Goal: Find contact information: Find contact information

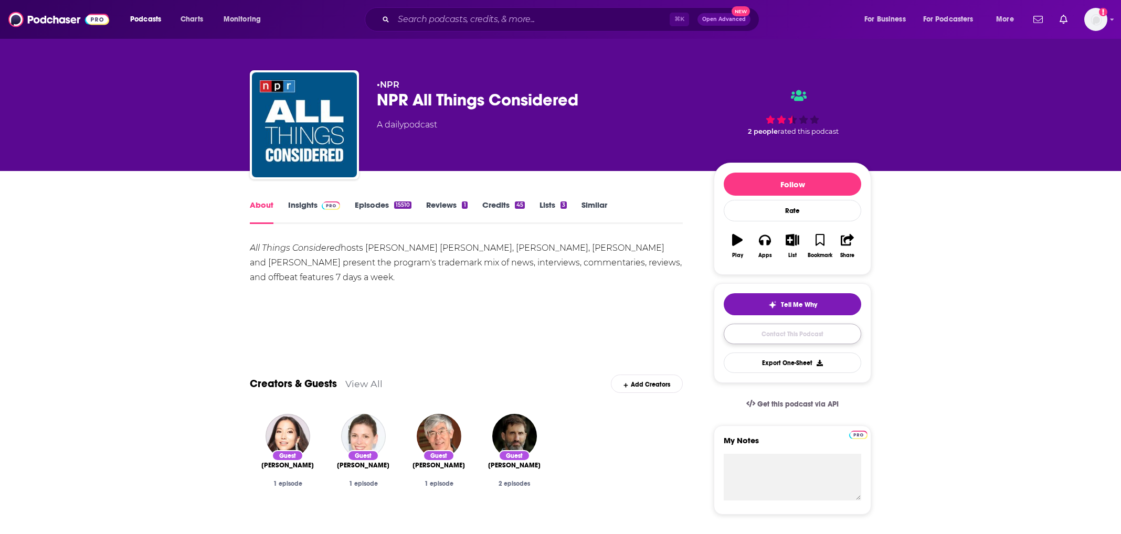
click at [757, 328] on link "Contact This Podcast" at bounding box center [793, 334] width 138 height 20
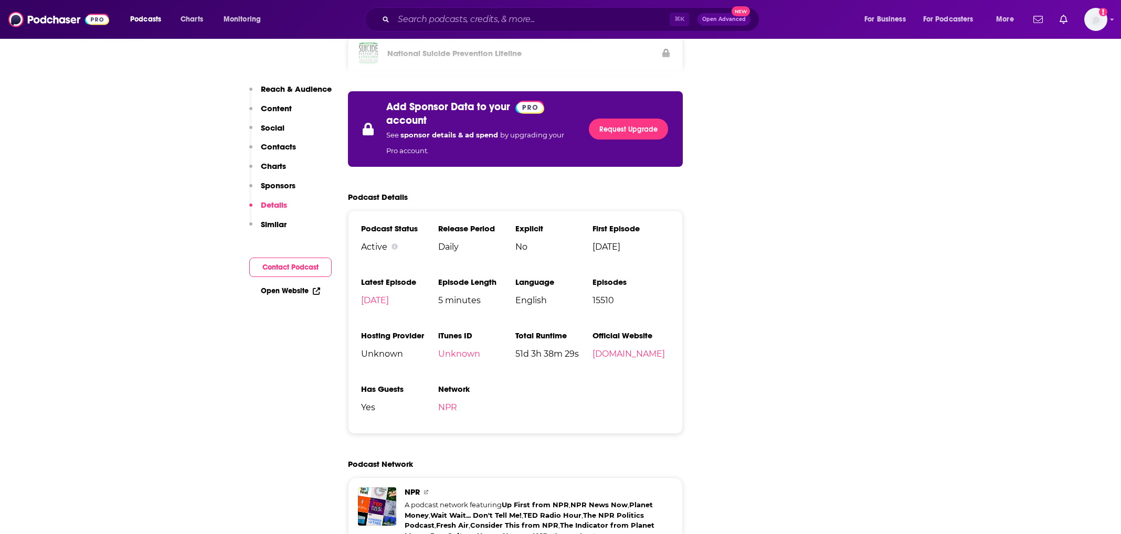
scroll to position [695, 0]
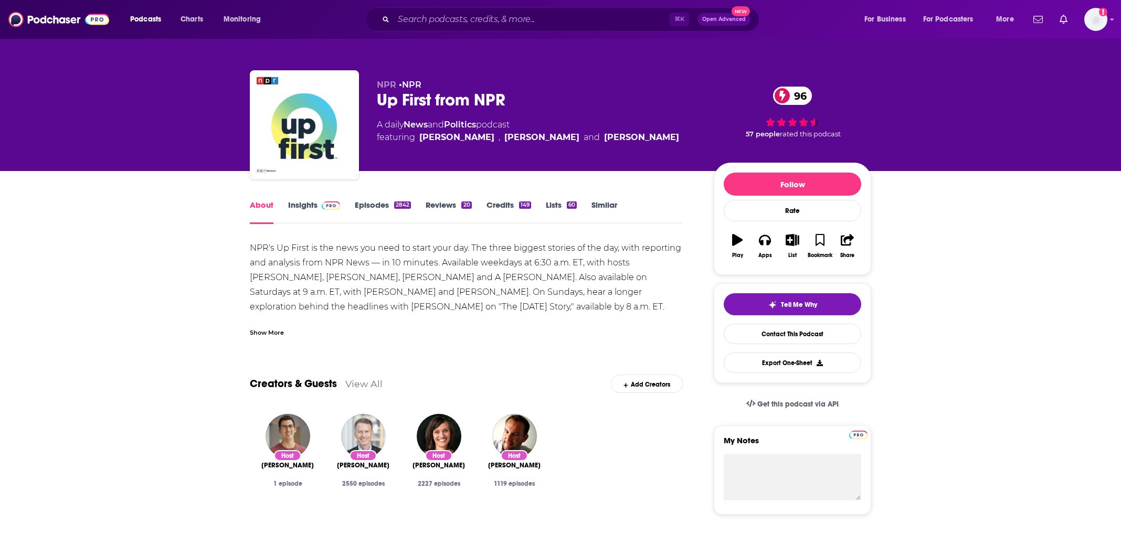
click at [512, 301] on div "NPR's Up First is the news you need to start your day. The three biggest storie…" at bounding box center [466, 307] width 433 height 132
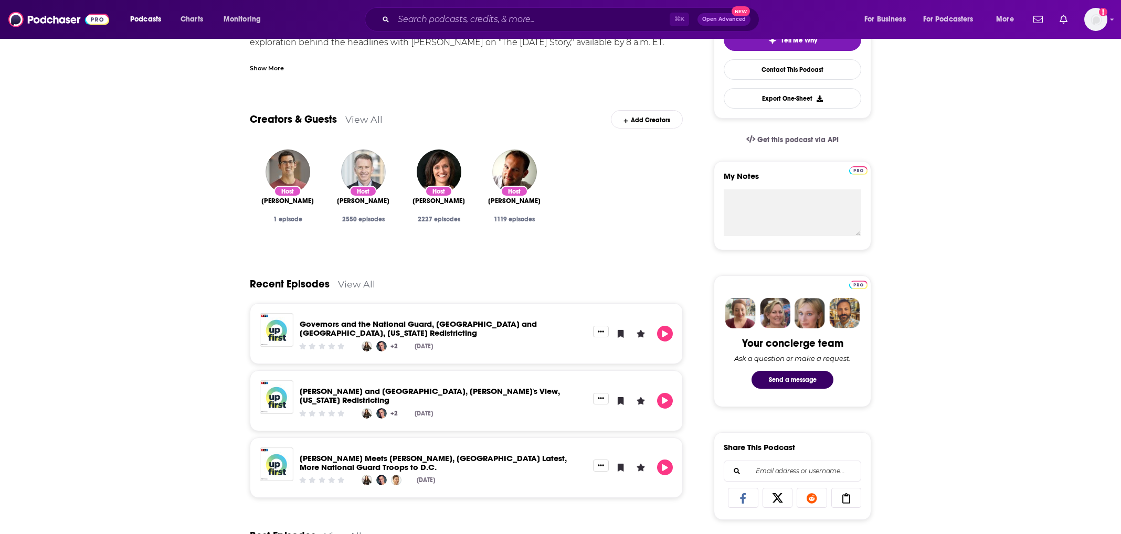
scroll to position [271, 0]
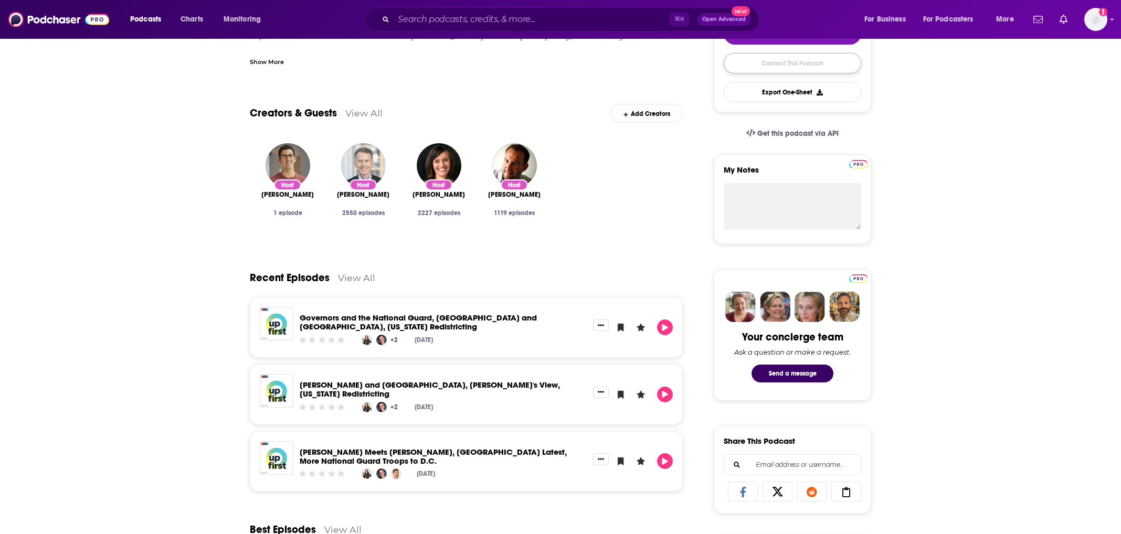
click at [795, 73] on link "Contact This Podcast" at bounding box center [793, 63] width 138 height 20
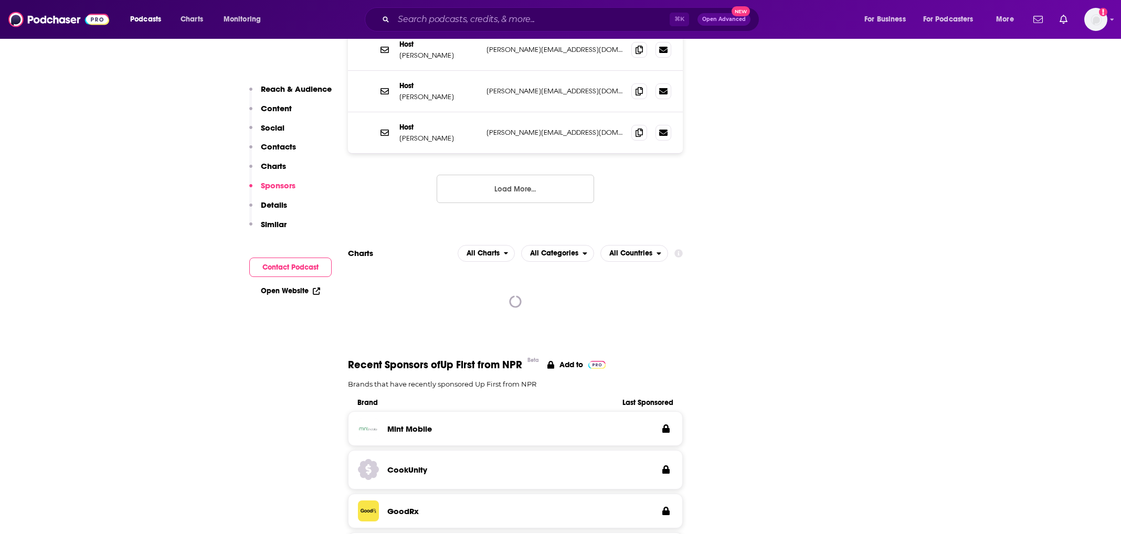
scroll to position [1237, 0]
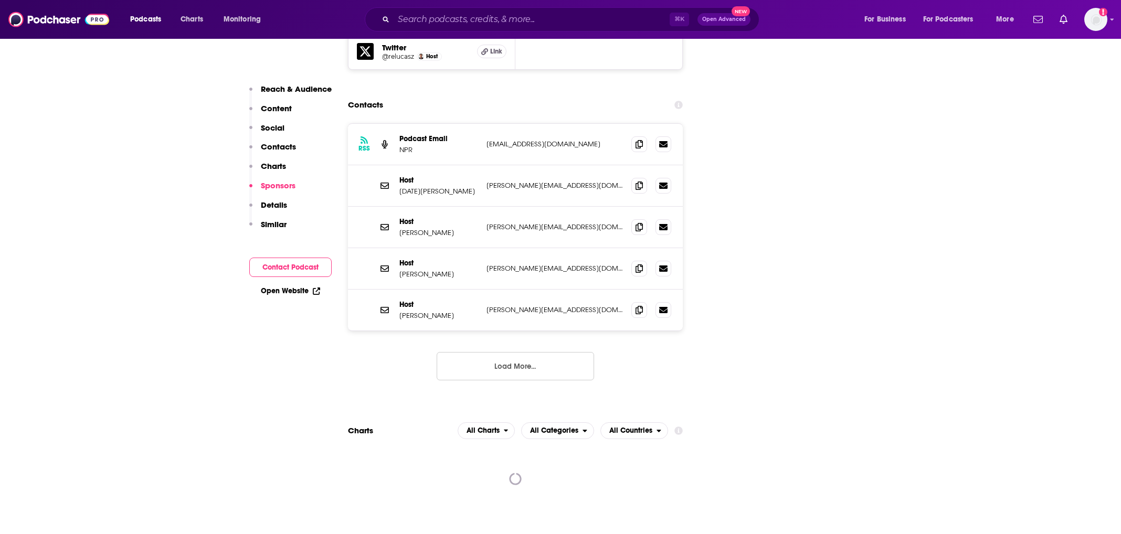
click at [564, 181] on p "[PERSON_NAME][EMAIL_ADDRESS][DOMAIN_NAME]" at bounding box center [555, 185] width 136 height 9
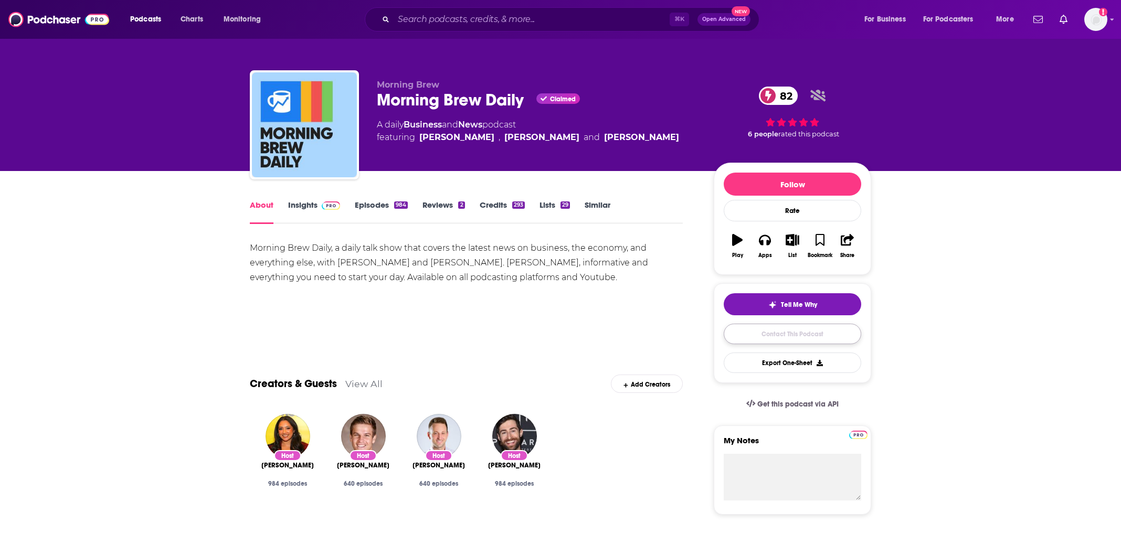
click at [797, 338] on link "Contact This Podcast" at bounding box center [793, 334] width 138 height 20
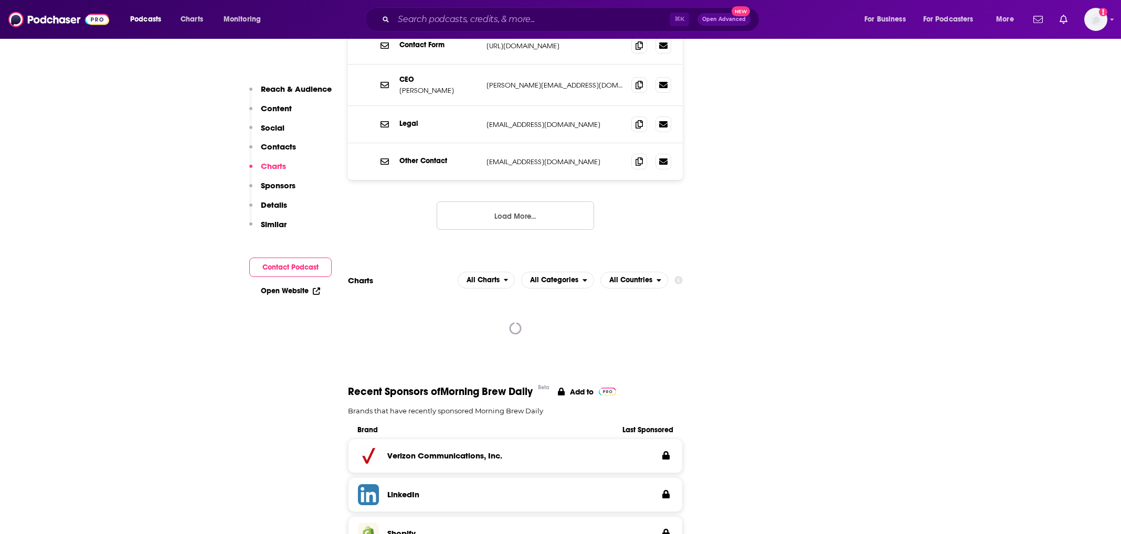
scroll to position [1186, 0]
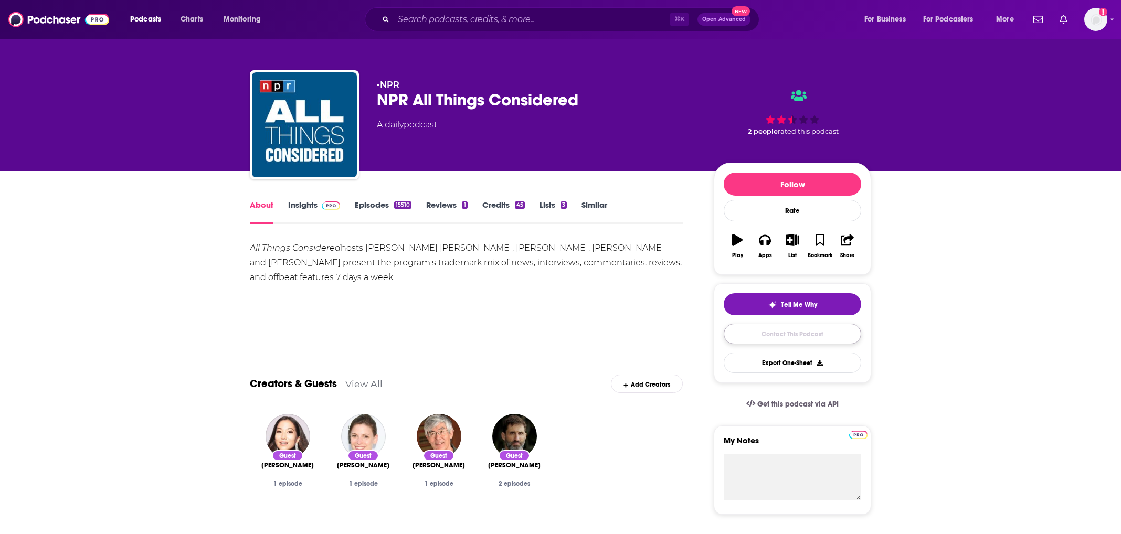
click at [808, 344] on link "Contact This Podcast" at bounding box center [793, 334] width 138 height 20
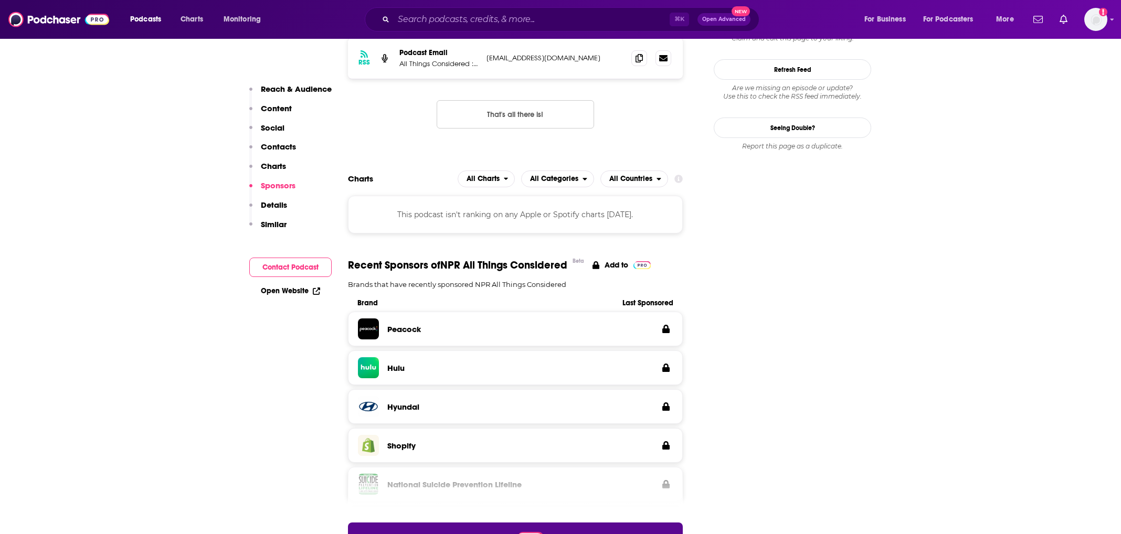
scroll to position [1025, 0]
